Goal: Information Seeking & Learning: Check status

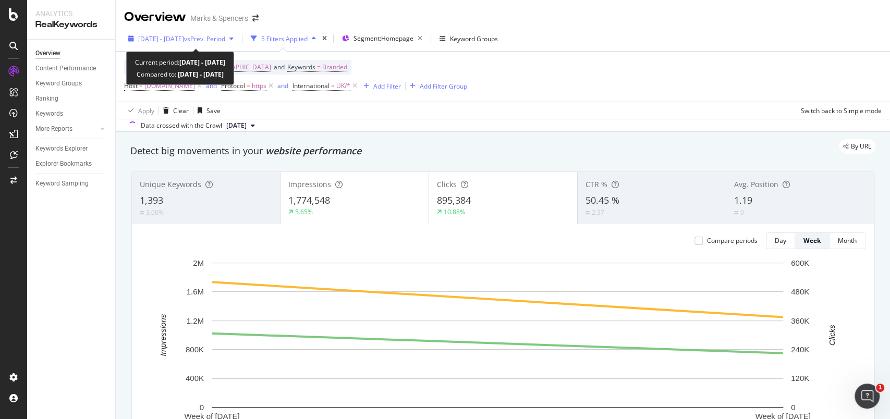
click at [128, 43] on div "[DATE] - [DATE] vs Prev. Period" at bounding box center [181, 39] width 114 height 16
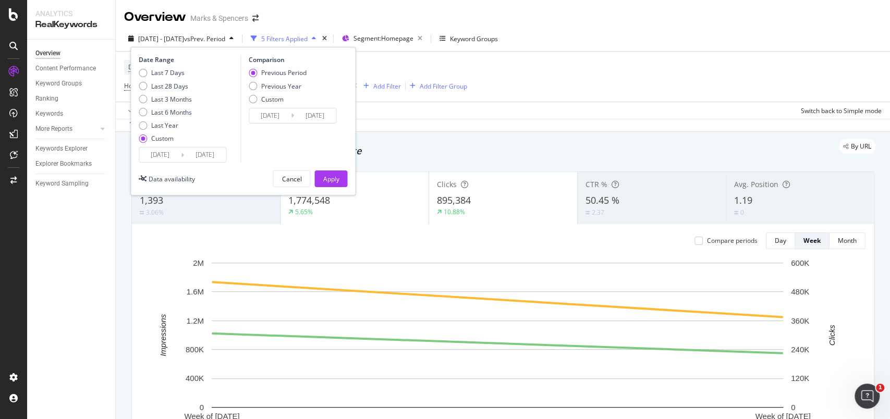
click at [159, 153] on input "[DATE]" at bounding box center [160, 155] width 42 height 15
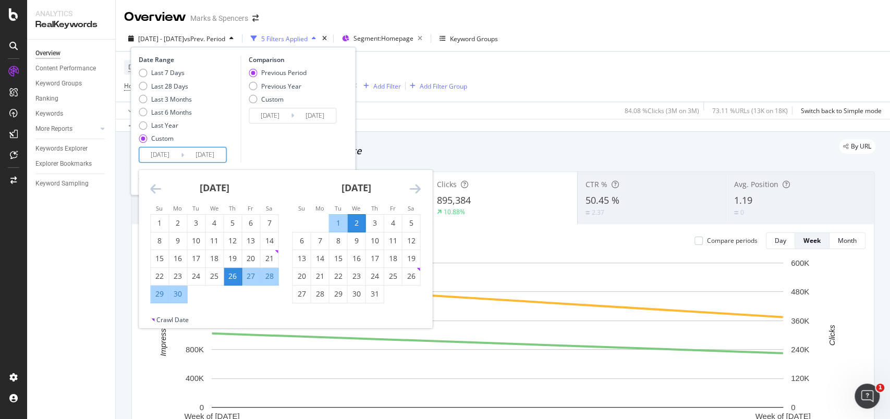
click at [417, 189] on icon "Move forward to switch to the next month." at bounding box center [414, 189] width 11 height 13
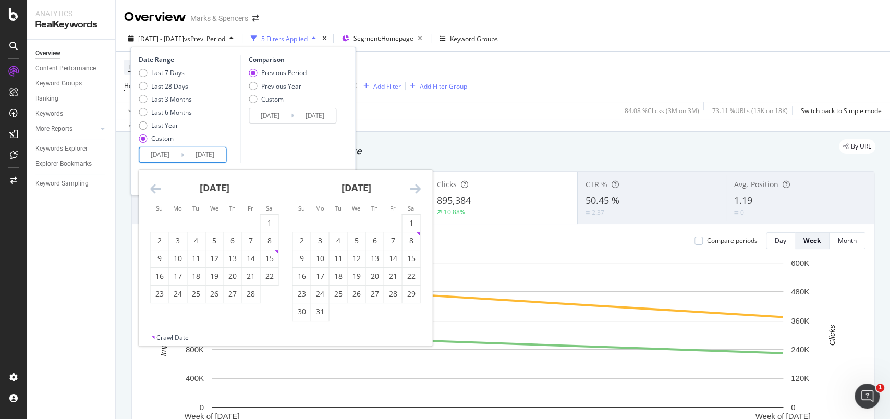
click at [417, 189] on icon "Move forward to switch to the next month." at bounding box center [414, 189] width 11 height 13
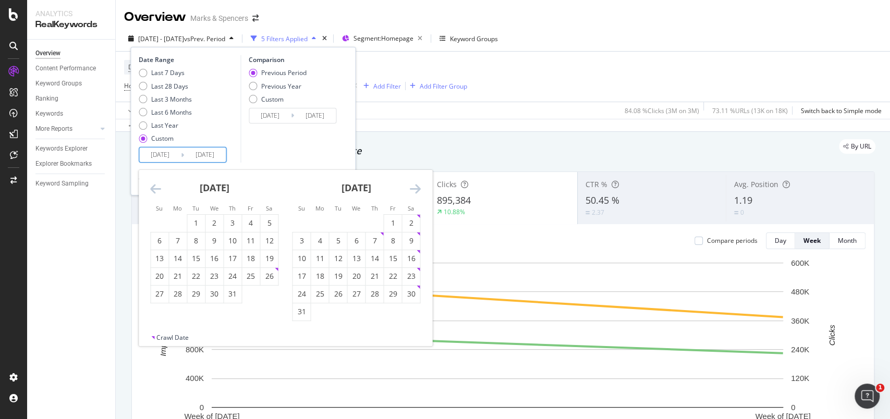
click at [417, 189] on icon "Move forward to switch to the next month." at bounding box center [414, 189] width 11 height 13
click at [306, 282] on div "21" at bounding box center [302, 276] width 18 height 17
type input "[DATE]"
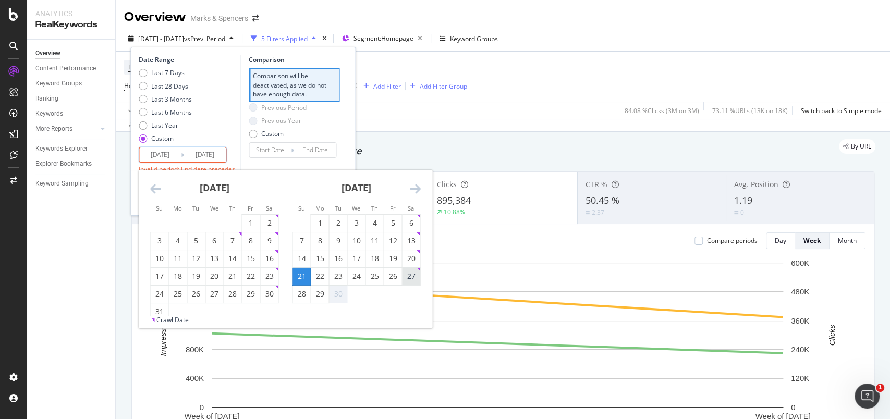
click at [406, 282] on div "27" at bounding box center [411, 276] width 18 height 17
type input "[DATE]"
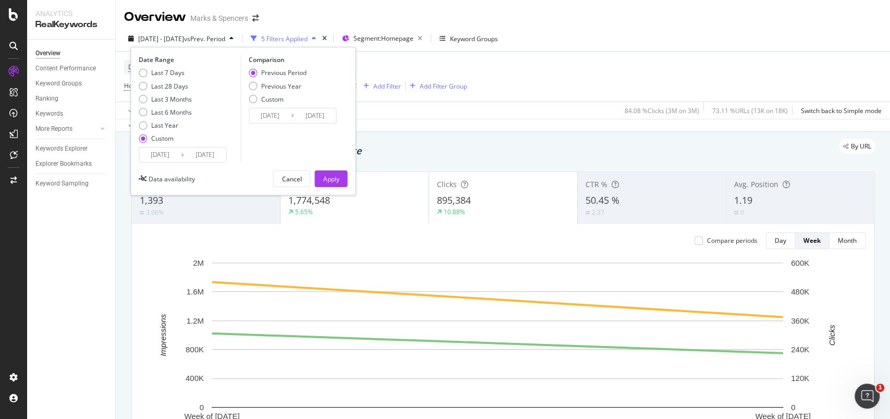
click at [288, 91] on div "Previous Period Previous Year Custom" at bounding box center [278, 87] width 58 height 39
click at [286, 90] on div "Previous Year" at bounding box center [281, 86] width 40 height 9
type input "[DATE]"
click at [325, 177] on div "Apply" at bounding box center [331, 179] width 16 height 9
